Goal: Check status: Check status

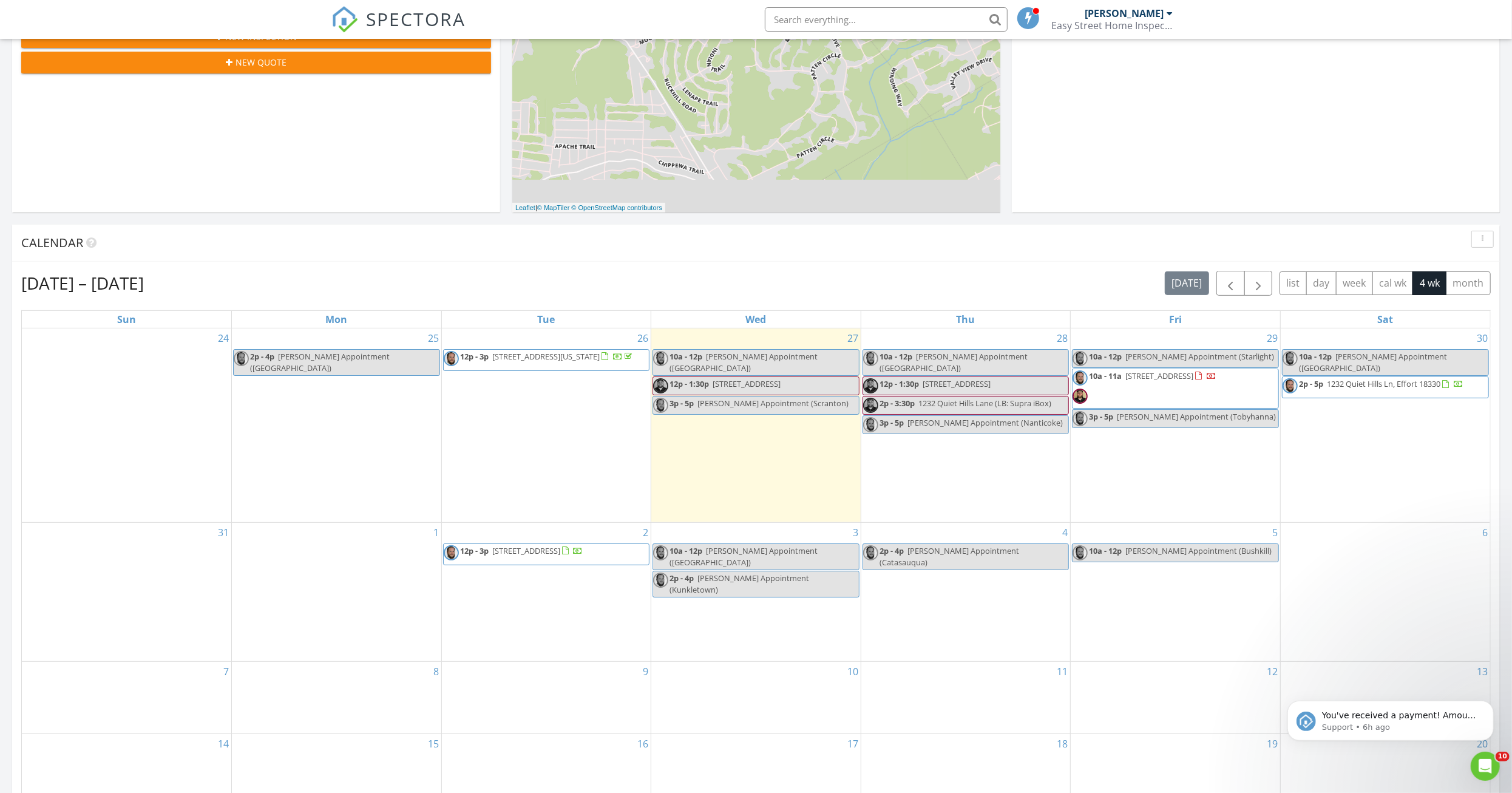
scroll to position [364, 0]
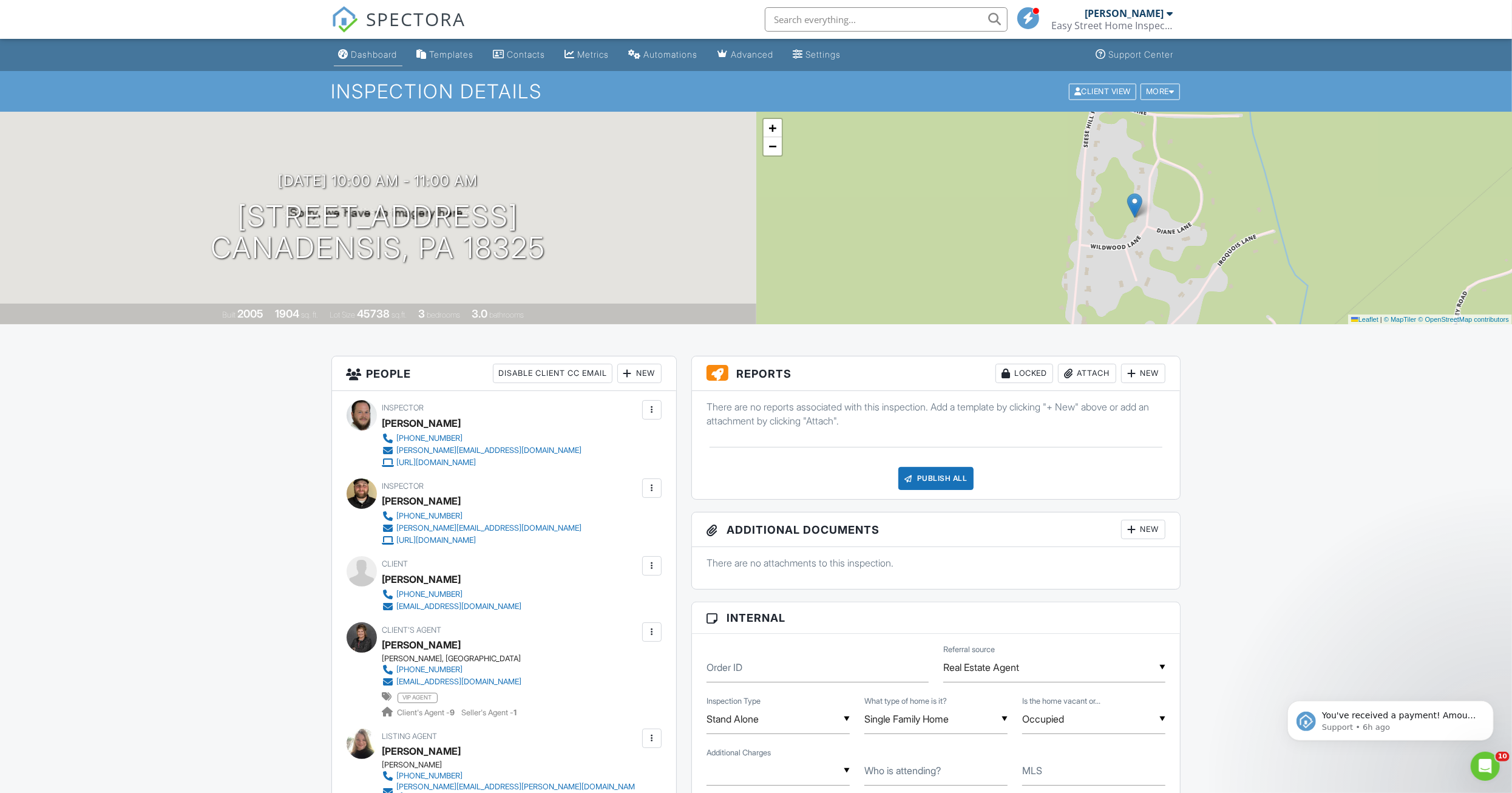
click at [390, 65] on link "Dashboard" at bounding box center [368, 54] width 68 height 22
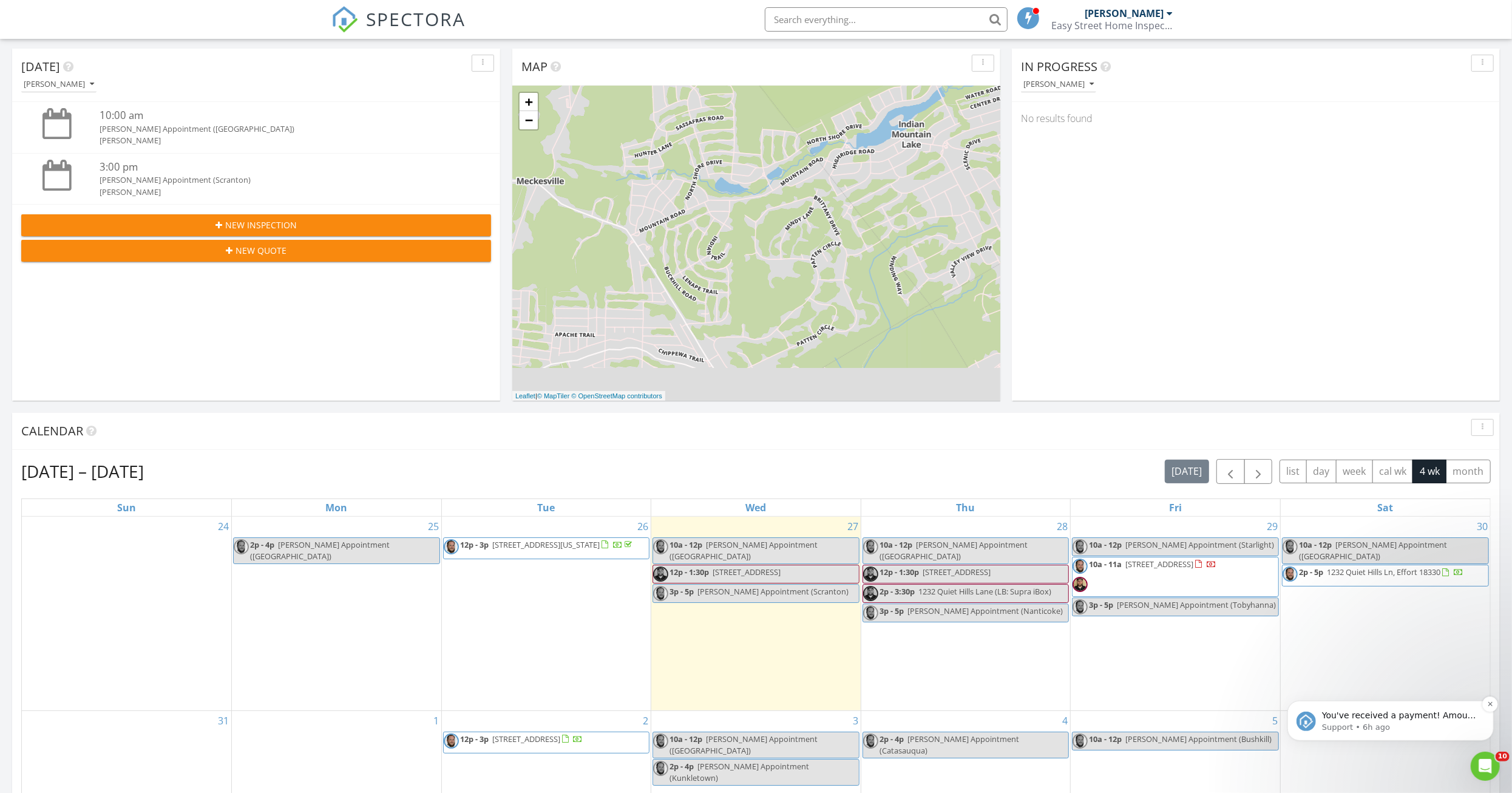
click at [1398, 719] on p "You've received a payment! Amount $525.00 Fee $0.00 Net $525.00 Transaction # p…" at bounding box center [1400, 714] width 156 height 12
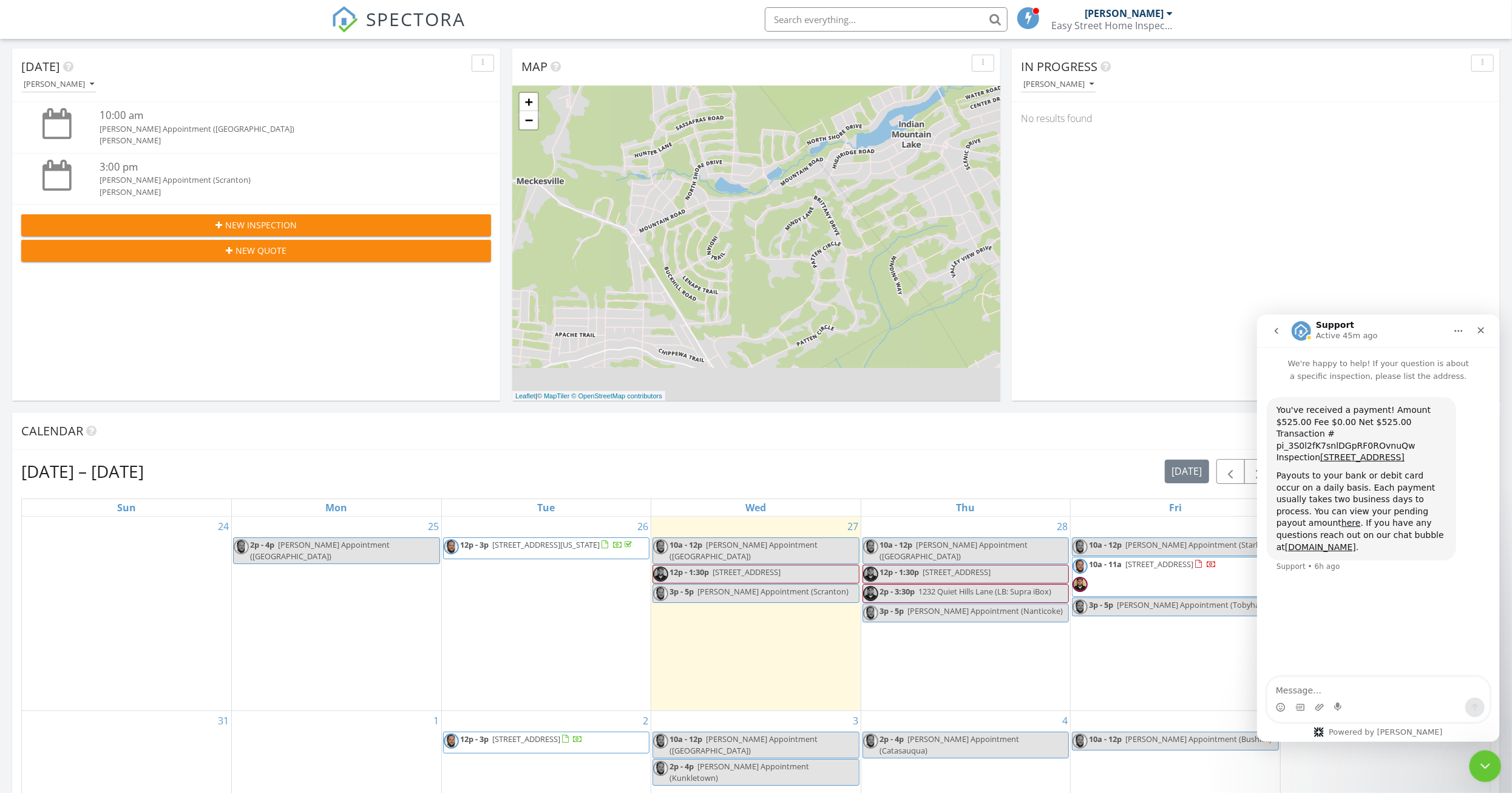
click at [1475, 761] on div "Close Intercom Messenger" at bounding box center [1483, 764] width 29 height 29
